Goal: Transaction & Acquisition: Purchase product/service

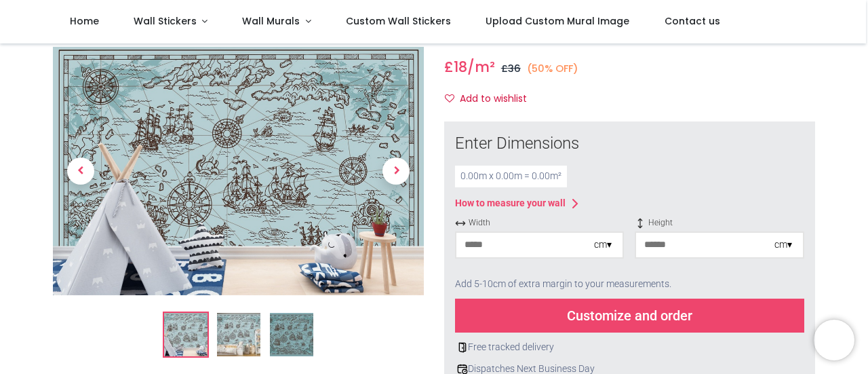
scroll to position [134, 0]
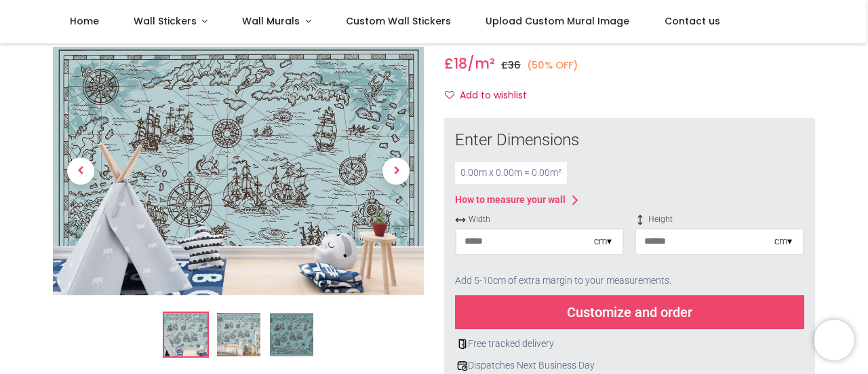
click at [240, 336] on img at bounding box center [238, 334] width 43 height 43
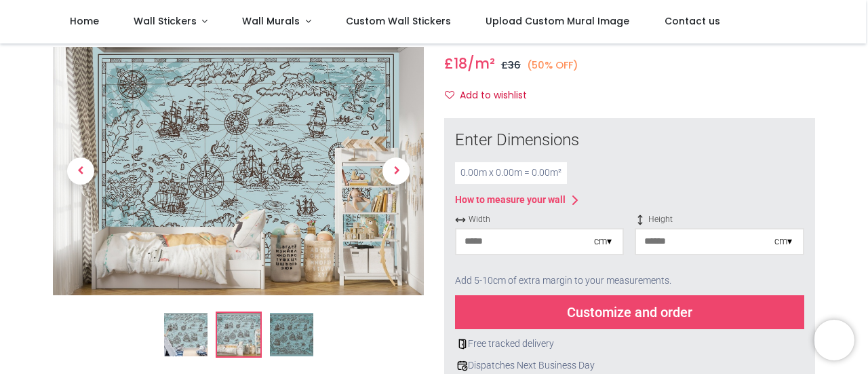
click at [289, 335] on img at bounding box center [291, 334] width 43 height 43
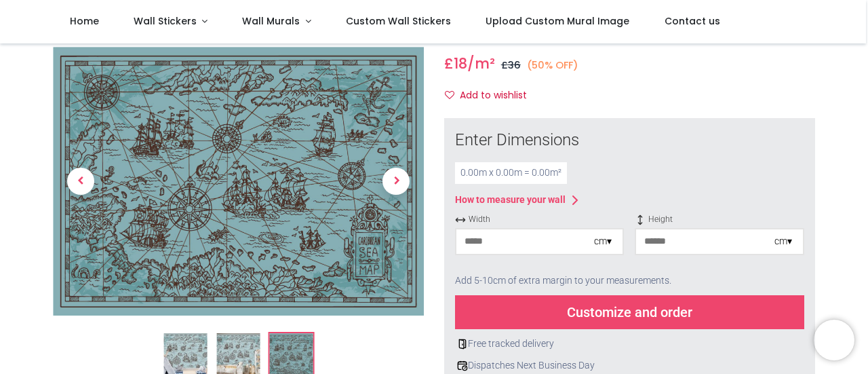
click at [488, 171] on div "0.00 m x 0.00 m = 0.00 m²" at bounding box center [511, 173] width 112 height 22
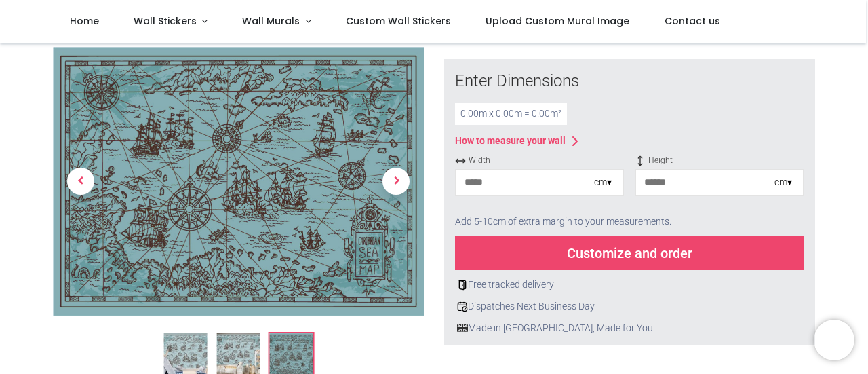
scroll to position [178, 0]
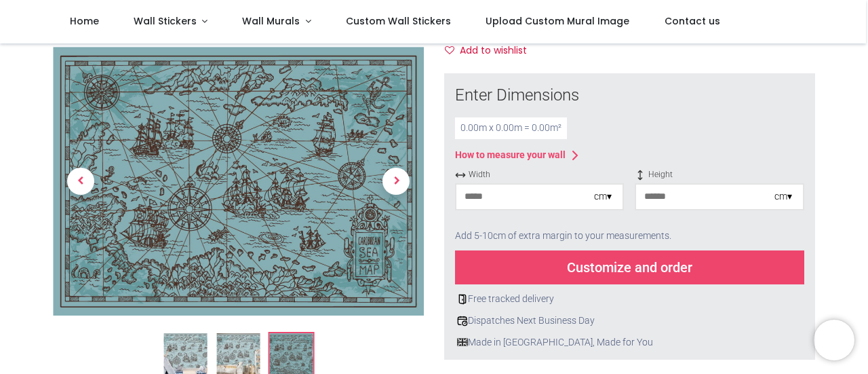
click at [525, 198] on input "number" at bounding box center [526, 197] width 138 height 24
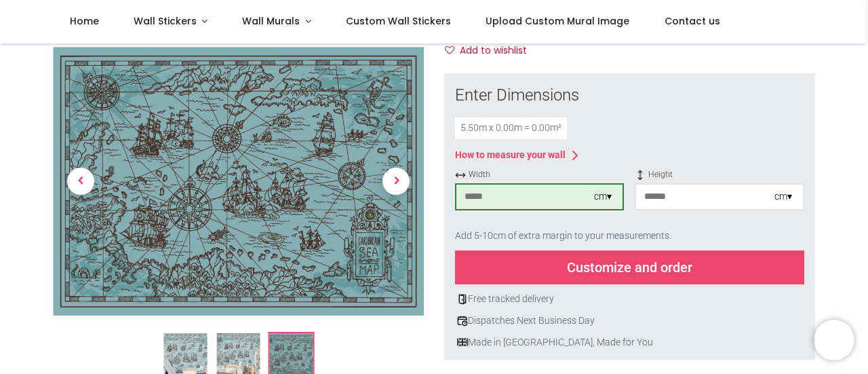
type input "***"
click at [683, 201] on input "number" at bounding box center [705, 197] width 138 height 24
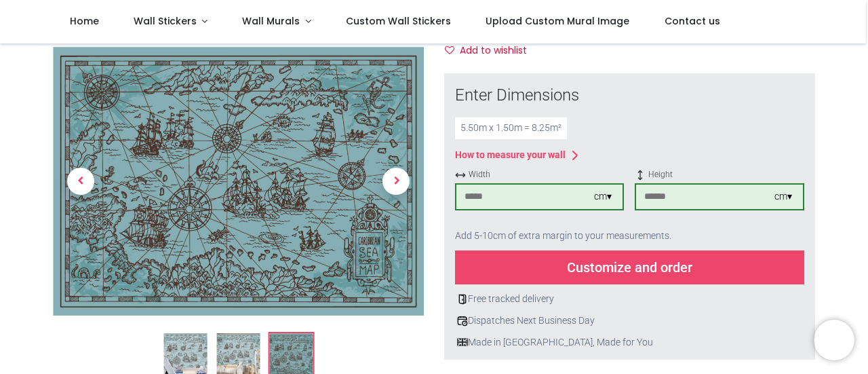
type input "***"
click at [612, 277] on div "Customize and order" at bounding box center [629, 267] width 349 height 34
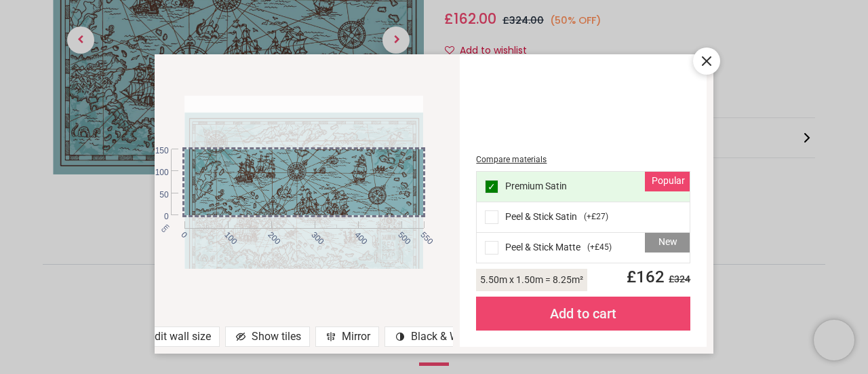
drag, startPoint x: 403, startPoint y: 252, endPoint x: 405, endPoint y: 292, distance: 40.1
click at [405, 292] on div "cm 0 100 200 300 400 500 550 0 50 100 150" at bounding box center [304, 182] width 299 height 229
drag, startPoint x: 389, startPoint y: 265, endPoint x: 403, endPoint y: 270, distance: 15.0
click at [403, 270] on div "cm 0 100 200 300 400 500 550 0 50 100 150" at bounding box center [304, 182] width 299 height 229
